Goal: Browse casually

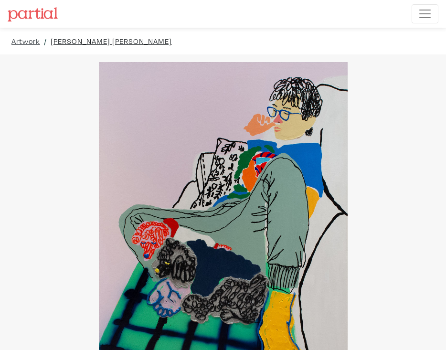
click at [72, 43] on link "ESTHER DOË KIM" at bounding box center [111, 40] width 121 height 11
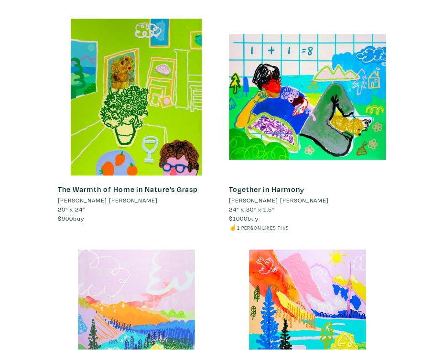
scroll to position [931, 0]
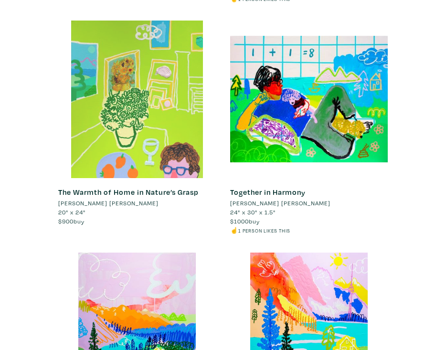
click at [147, 102] on div at bounding box center [137, 100] width 158 height 158
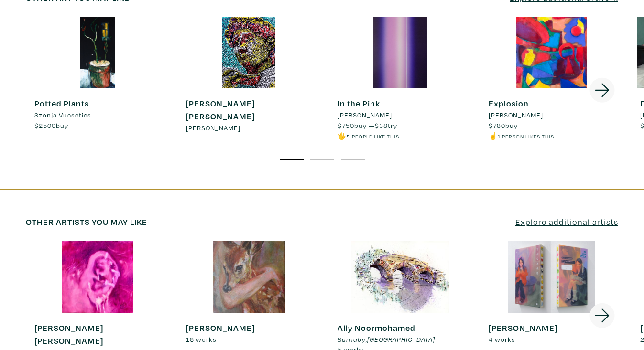
scroll to position [1489, 0]
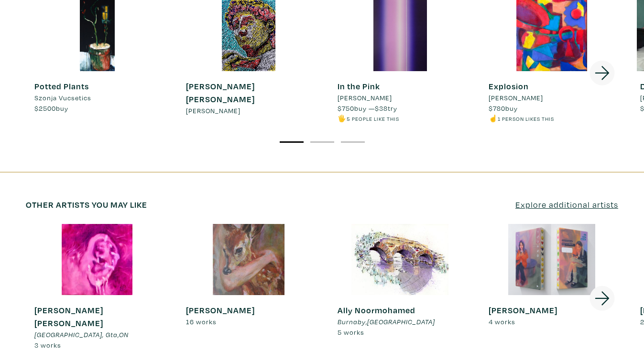
click at [446, 286] on icon at bounding box center [602, 299] width 32 height 26
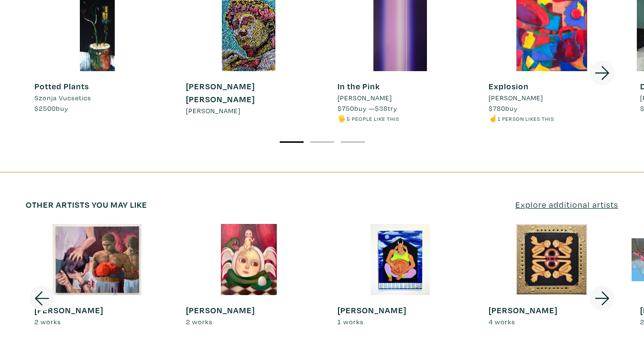
click at [446, 286] on icon at bounding box center [602, 299] width 32 height 26
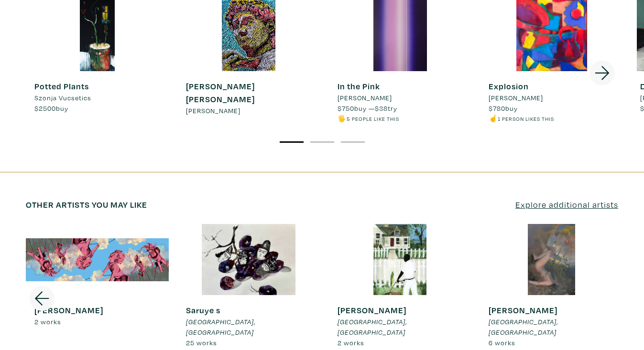
click at [406, 226] on div at bounding box center [400, 259] width 143 height 71
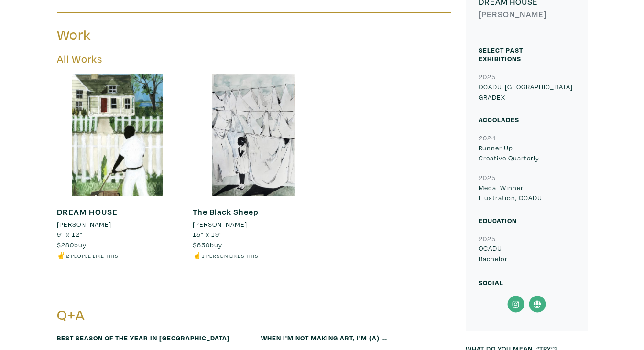
scroll to position [352, 0]
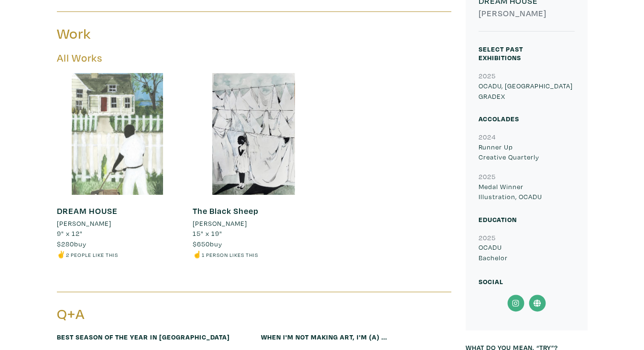
click at [132, 159] on div at bounding box center [118, 134] width 122 height 122
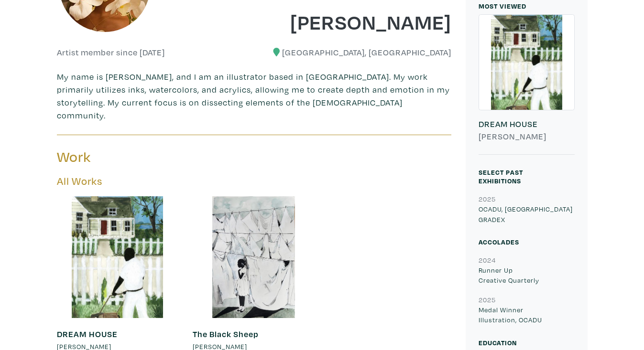
scroll to position [184, 0]
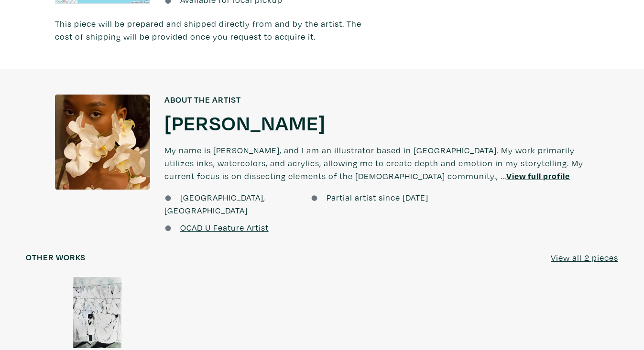
scroll to position [614, 0]
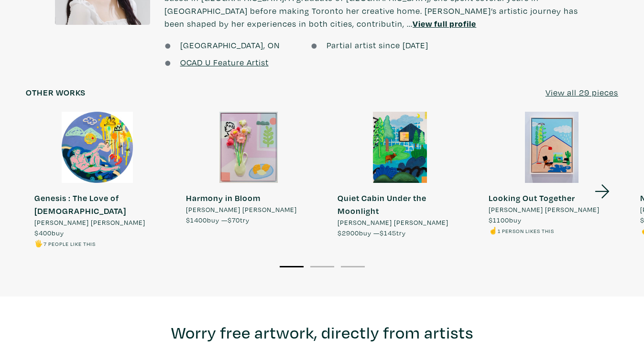
scroll to position [757, 0]
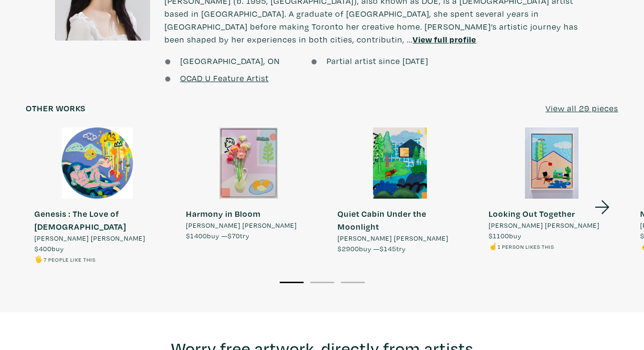
click at [600, 195] on icon at bounding box center [602, 207] width 32 height 26
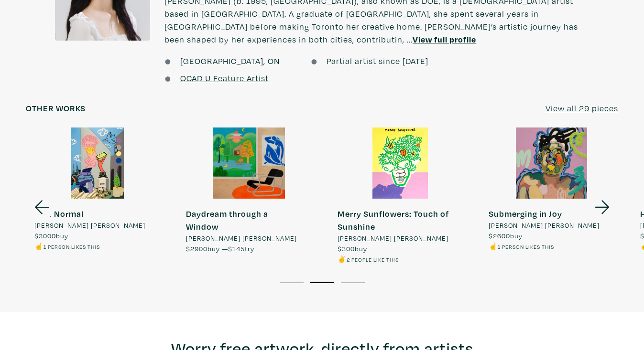
click at [36, 194] on icon at bounding box center [42, 207] width 32 height 26
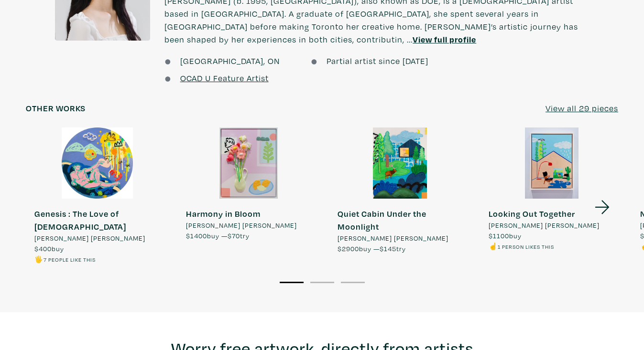
click at [550, 151] on div at bounding box center [551, 163] width 143 height 71
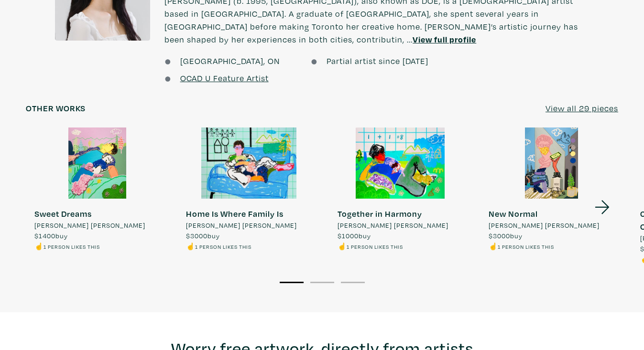
click at [610, 199] on icon at bounding box center [602, 207] width 32 height 26
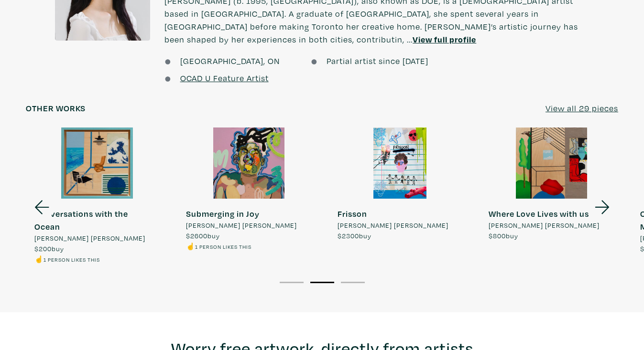
click at [610, 199] on icon at bounding box center [602, 207] width 32 height 26
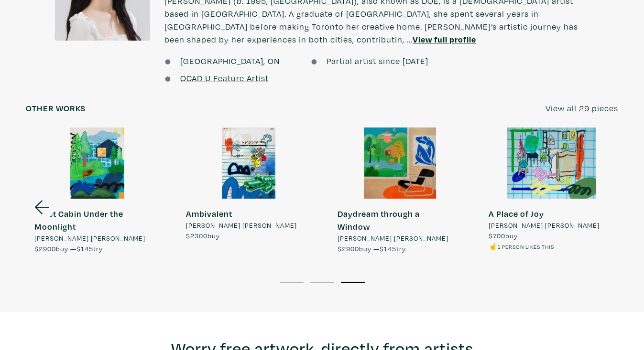
click at [610, 207] on div "A Place of Joy ESTHER DOË KIM $700 buy ☝️ 1 person likes this" at bounding box center [551, 229] width 143 height 44
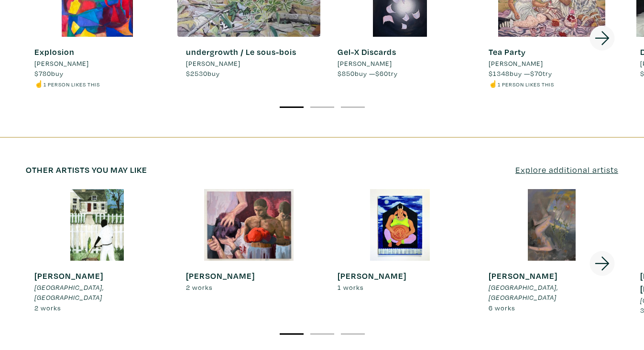
scroll to position [1532, 0]
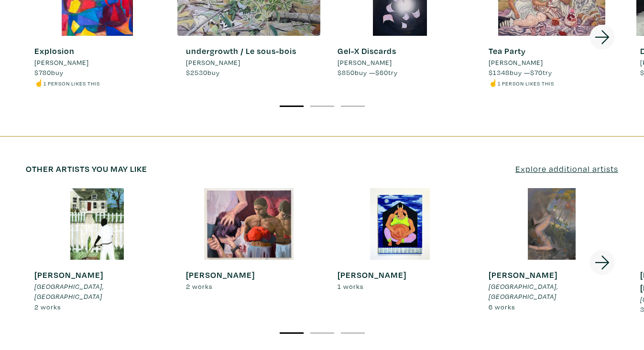
click at [602, 256] on icon at bounding box center [601, 263] width 14 height 14
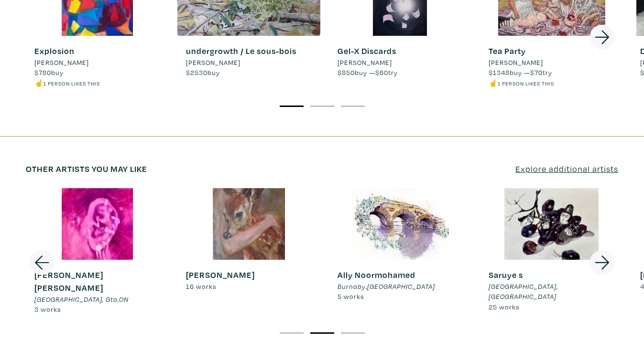
click at [602, 256] on icon at bounding box center [601, 263] width 14 height 14
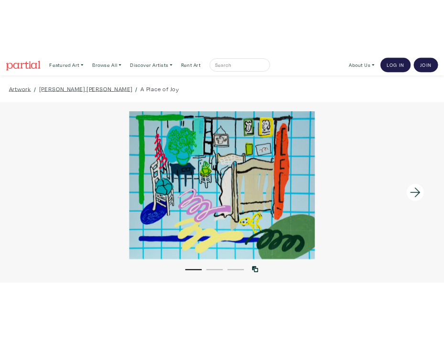
scroll to position [0, 0]
